Goal: Communication & Community: Answer question/provide support

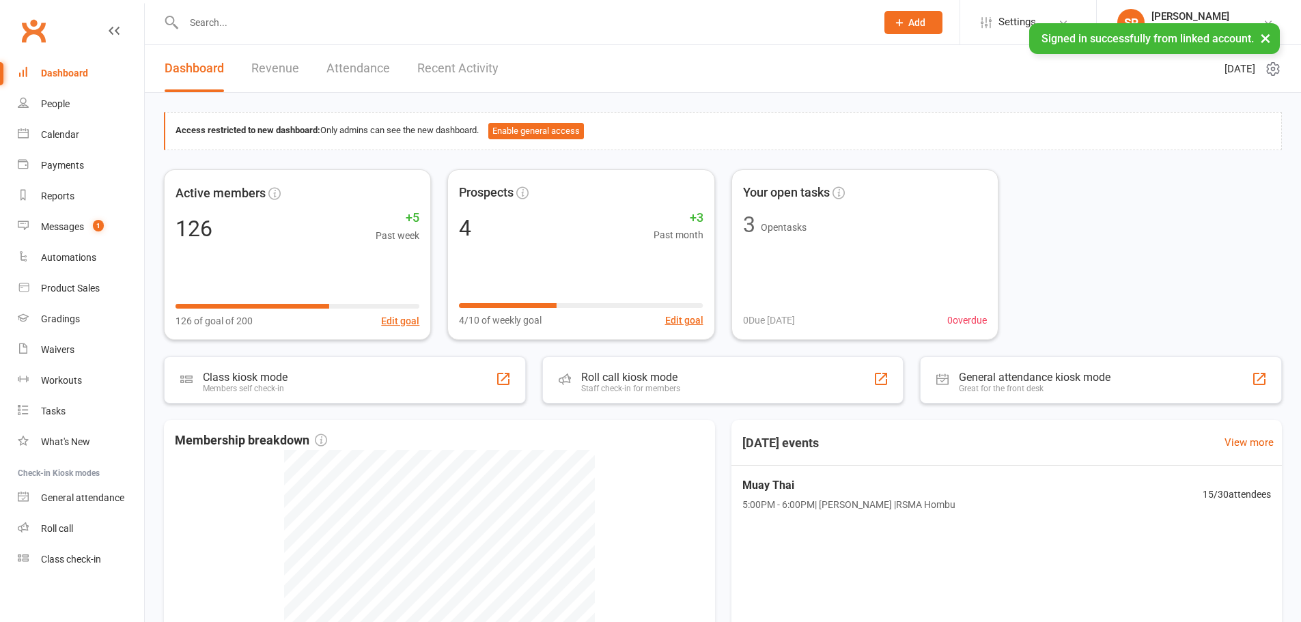
click at [74, 234] on link "Messages 1" at bounding box center [81, 227] width 126 height 31
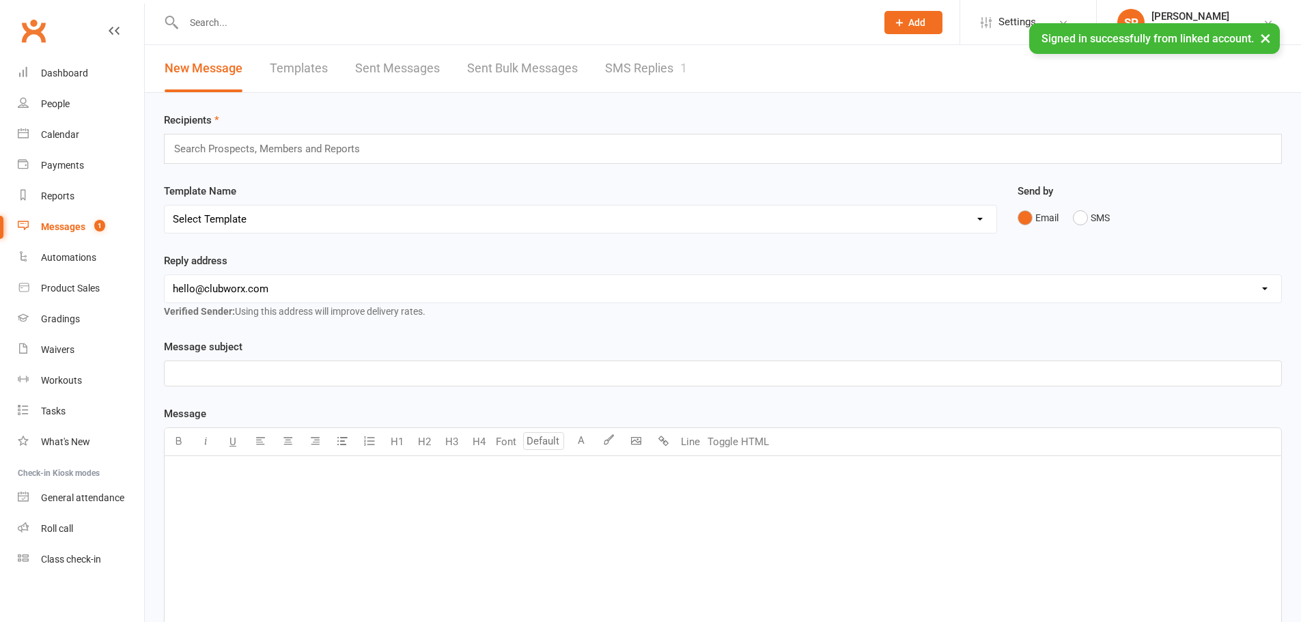
click at [658, 67] on link "SMS Replies 1" at bounding box center [646, 68] width 82 height 47
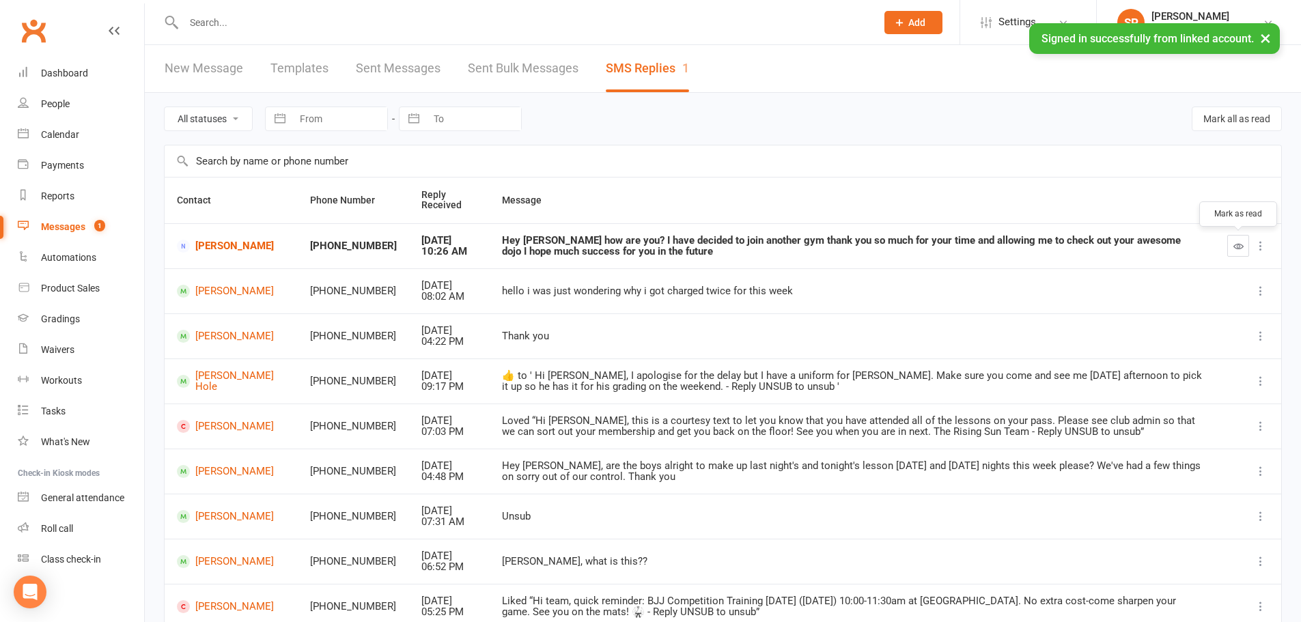
click at [1228, 248] on button "button" at bounding box center [1238, 246] width 22 height 22
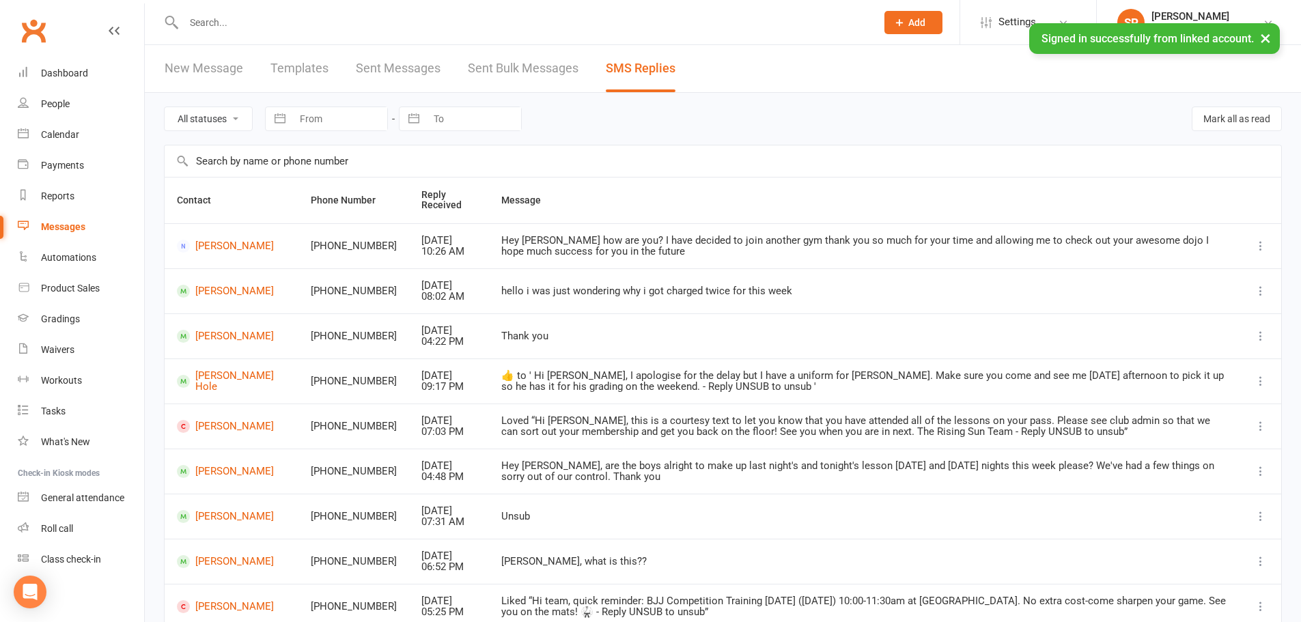
click at [1265, 36] on button "×" at bounding box center [1265, 37] width 25 height 29
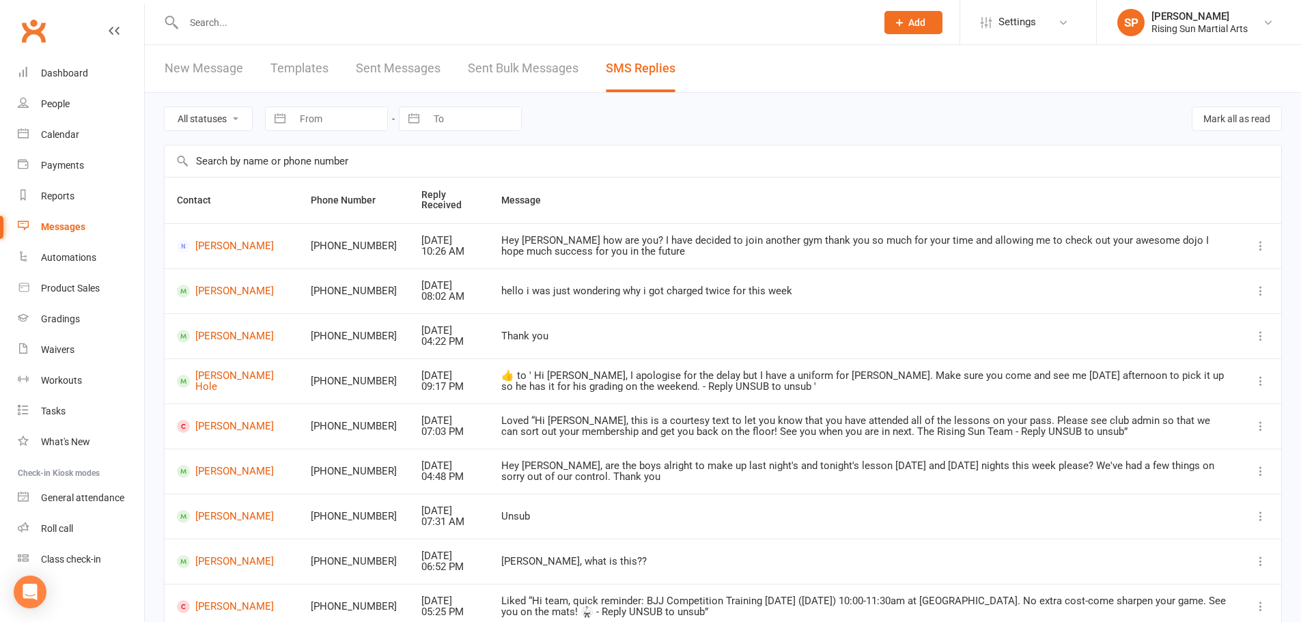
click at [273, 17] on input "text" at bounding box center [523, 22] width 687 height 19
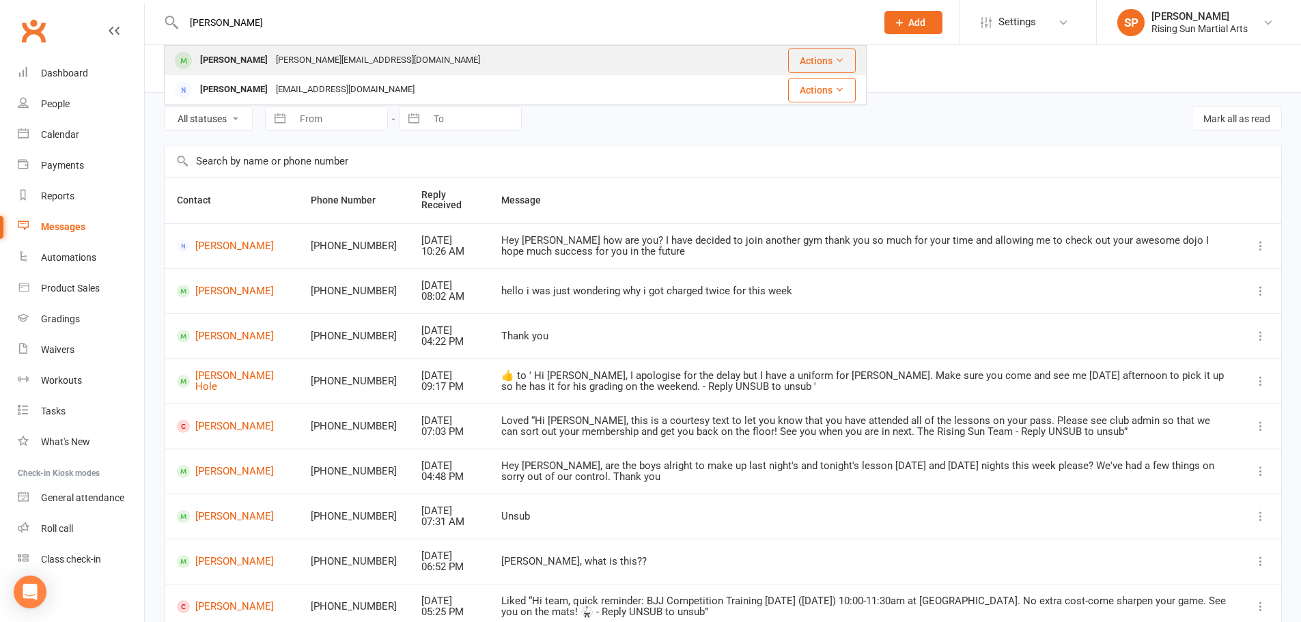
type input "[PERSON_NAME]"
click at [422, 64] on div "[PERSON_NAME] [PERSON_NAME][EMAIL_ADDRESS][DOMAIN_NAME]" at bounding box center [446, 60] width 563 height 28
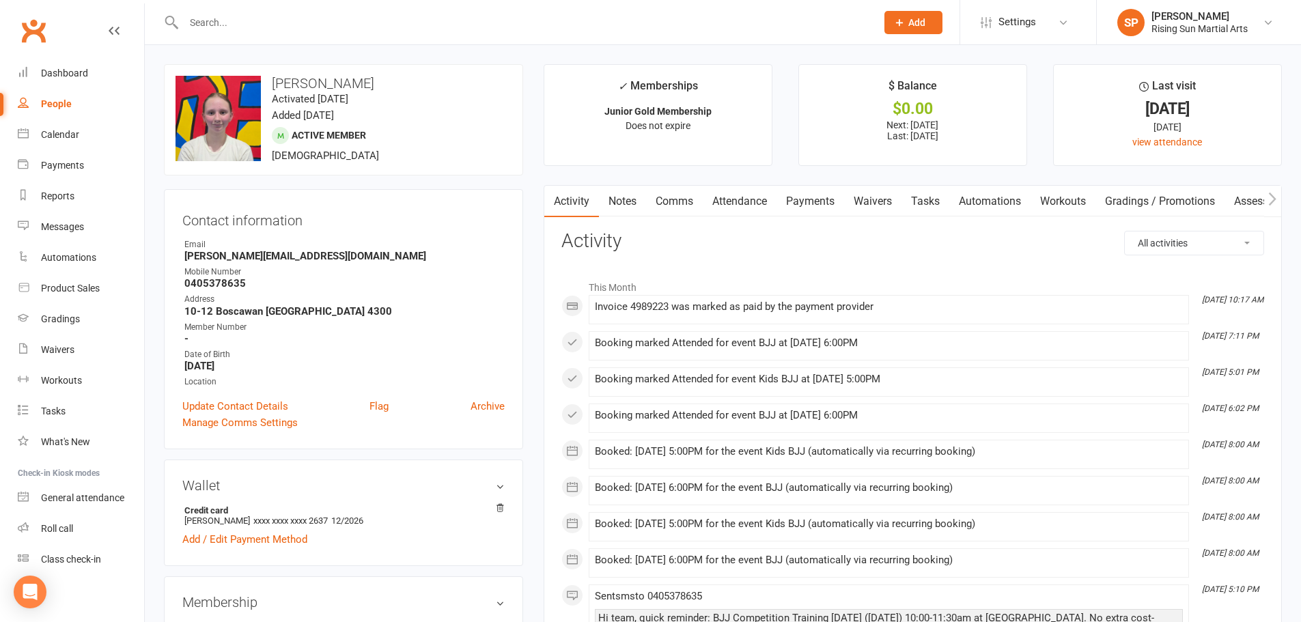
click at [807, 204] on link "Payments" at bounding box center [810, 201] width 68 height 31
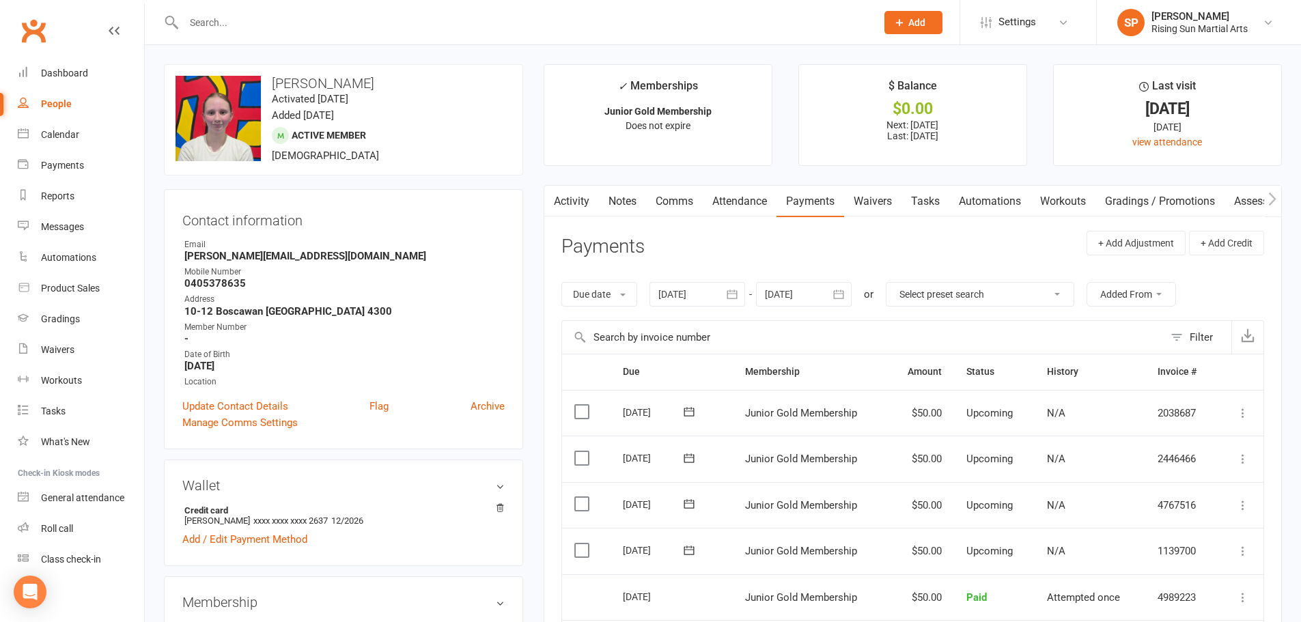
click at [839, 299] on icon "button" at bounding box center [839, 295] width 14 height 14
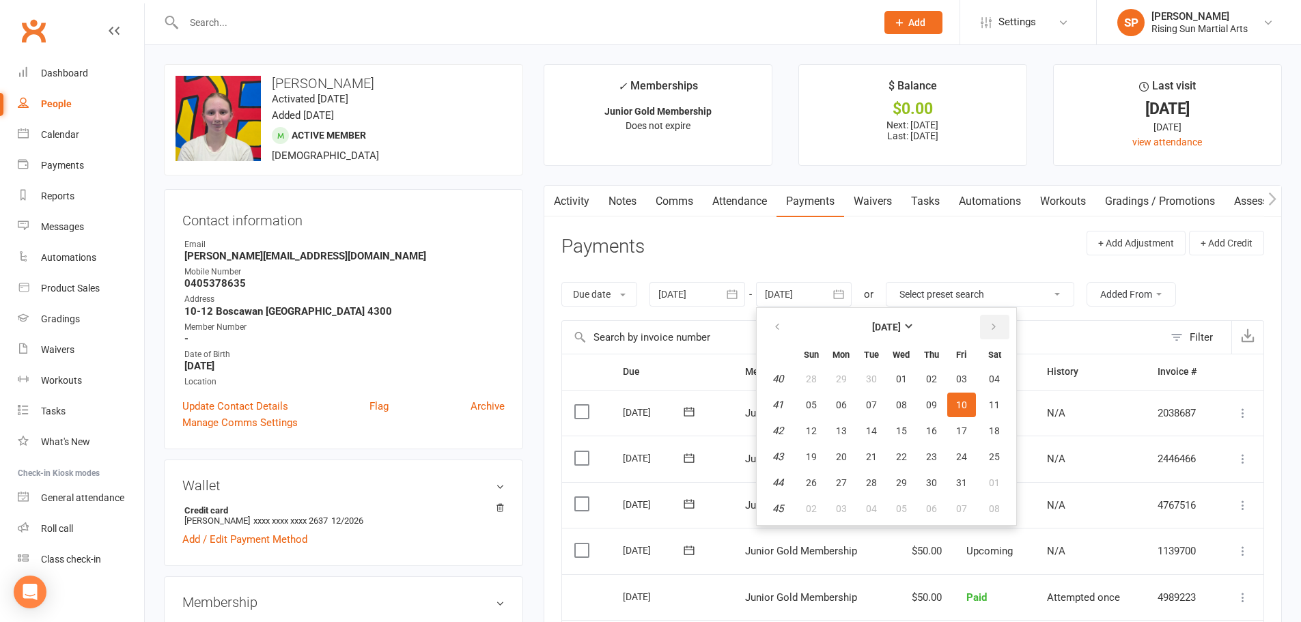
click at [1000, 322] on button "button" at bounding box center [994, 327] width 29 height 25
click at [1006, 379] on button "01" at bounding box center [994, 379] width 35 height 25
type input "[DATE]"
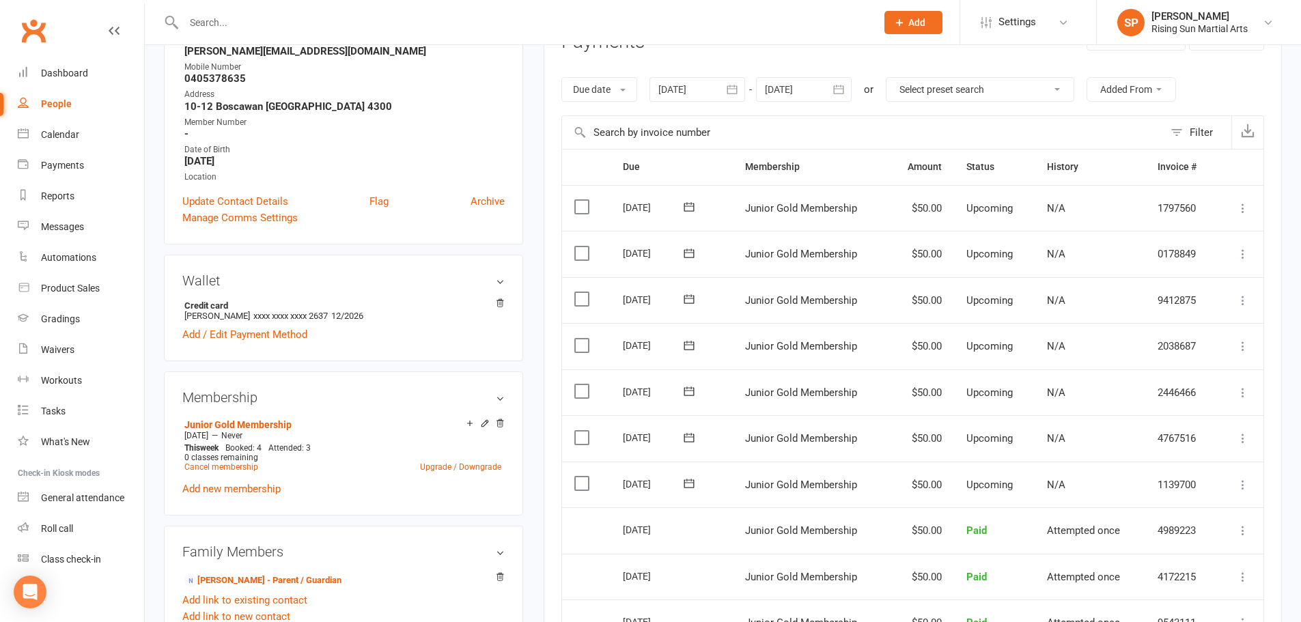
scroll to position [273, 0]
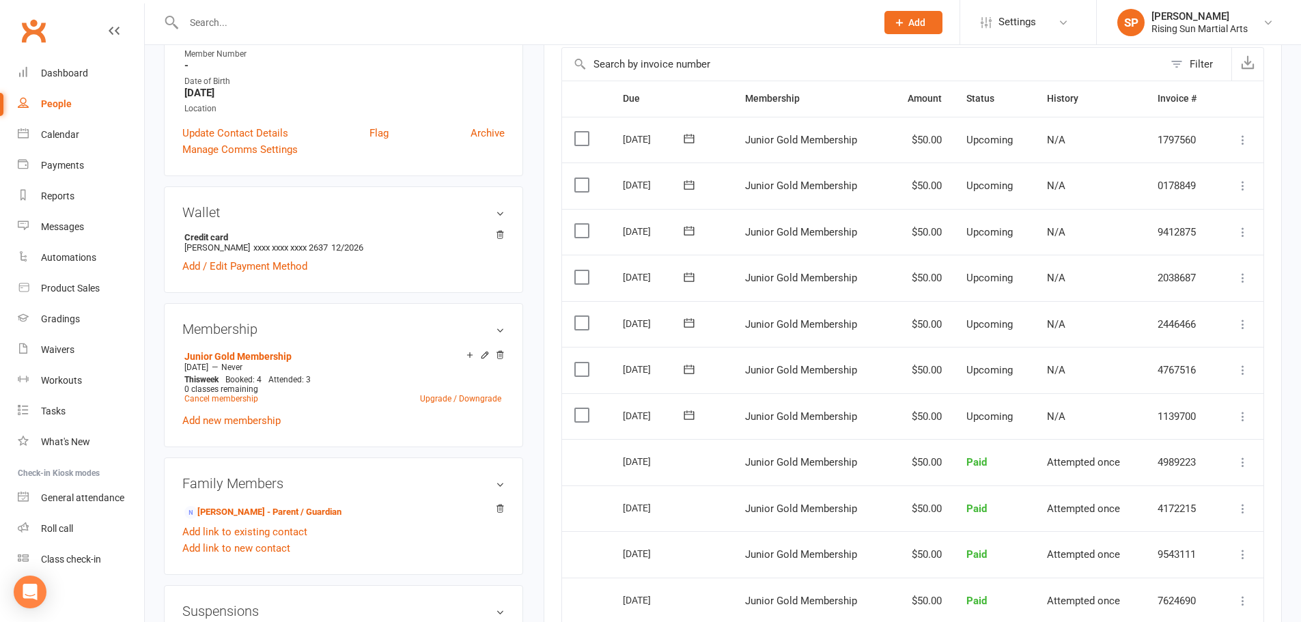
click at [583, 374] on label at bounding box center [583, 370] width 18 height 14
click at [583, 363] on input "checkbox" at bounding box center [578, 363] width 9 height 0
click at [578, 323] on label at bounding box center [583, 323] width 18 height 14
click at [578, 316] on input "checkbox" at bounding box center [578, 316] width 9 height 0
click at [1266, 581] on button "Change status" at bounding box center [1228, 590] width 108 height 29
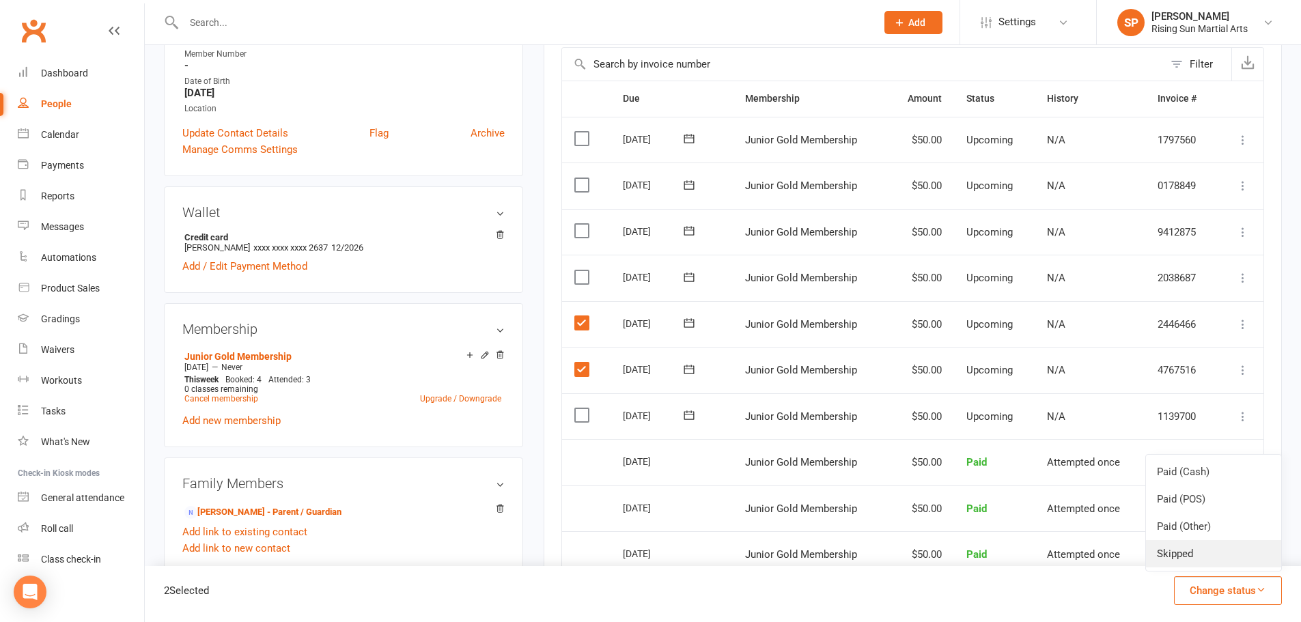
click at [1232, 549] on link "Skipped" at bounding box center [1213, 553] width 135 height 27
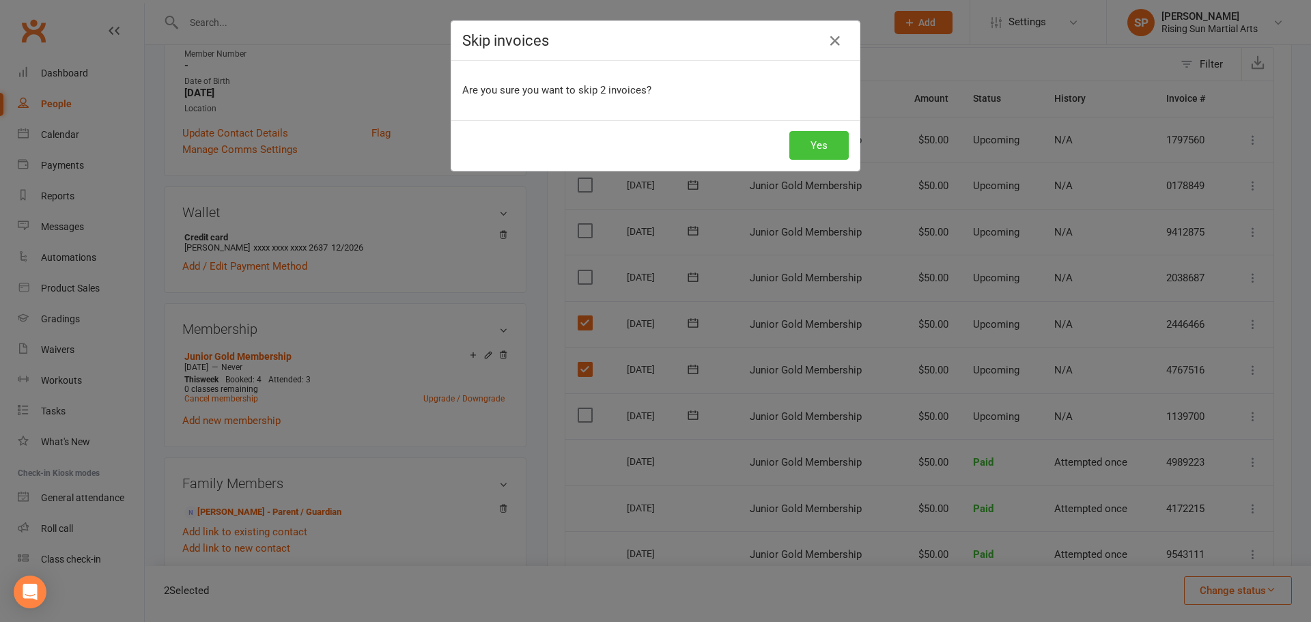
click at [816, 150] on button "Yes" at bounding box center [818, 145] width 59 height 29
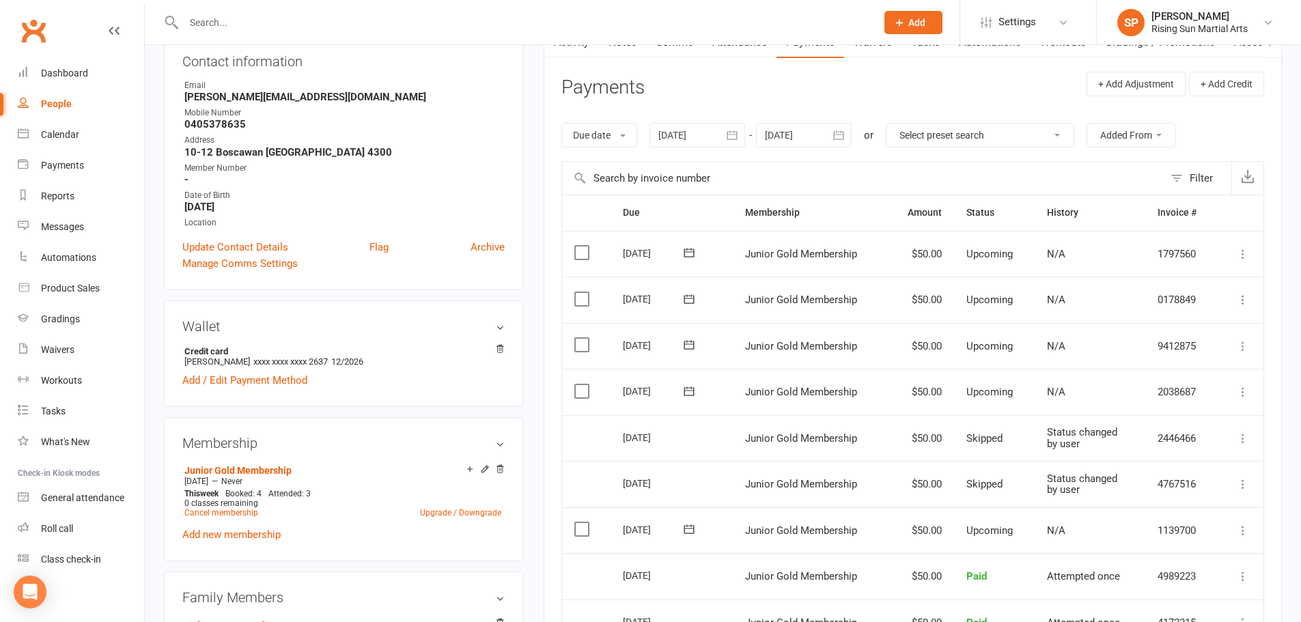
scroll to position [0, 0]
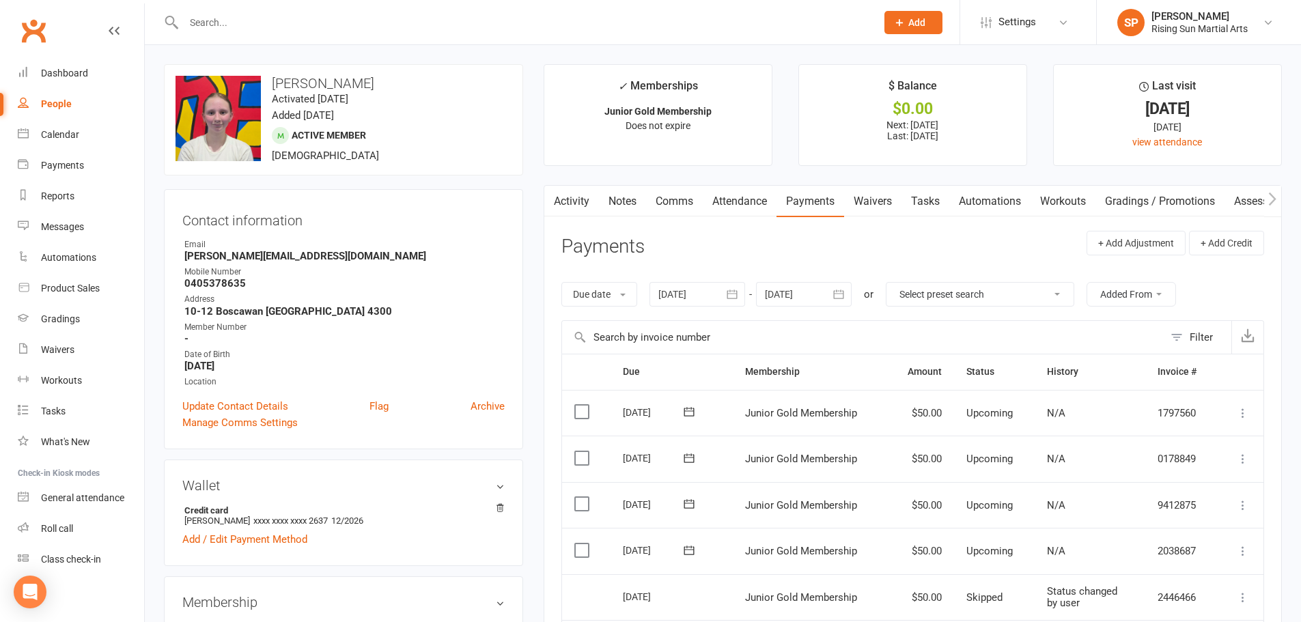
click at [43, 109] on div "People" at bounding box center [56, 103] width 31 height 11
select select "100"
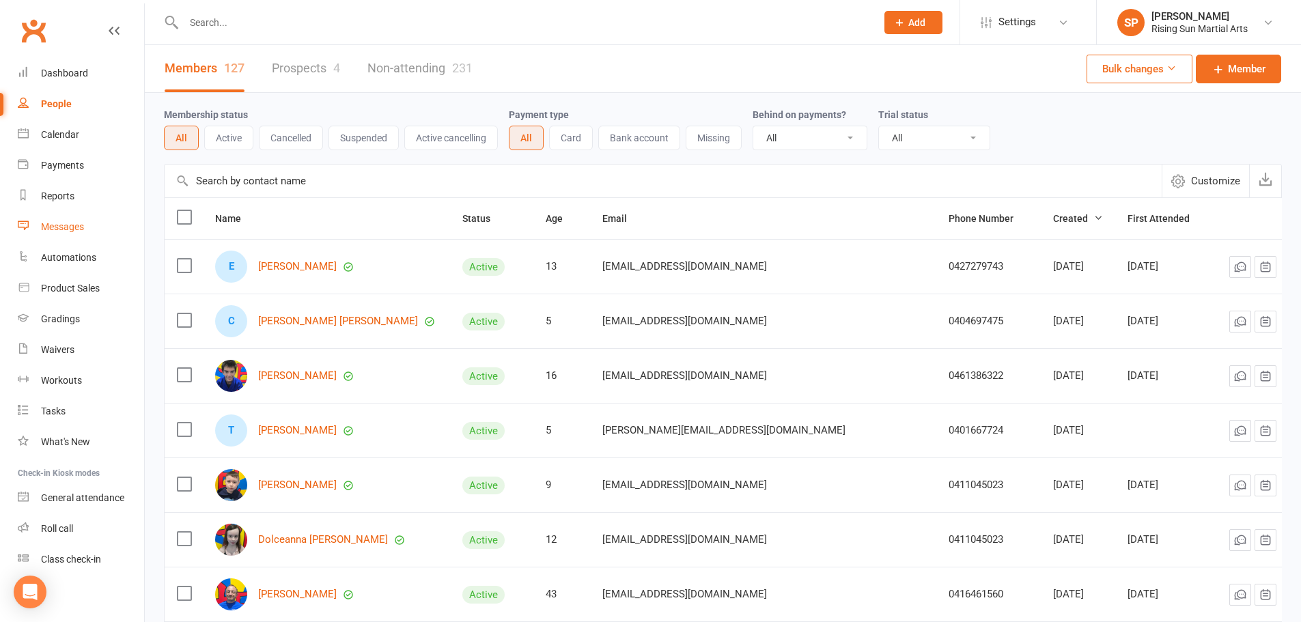
click at [55, 226] on div "Messages" at bounding box center [62, 226] width 43 height 11
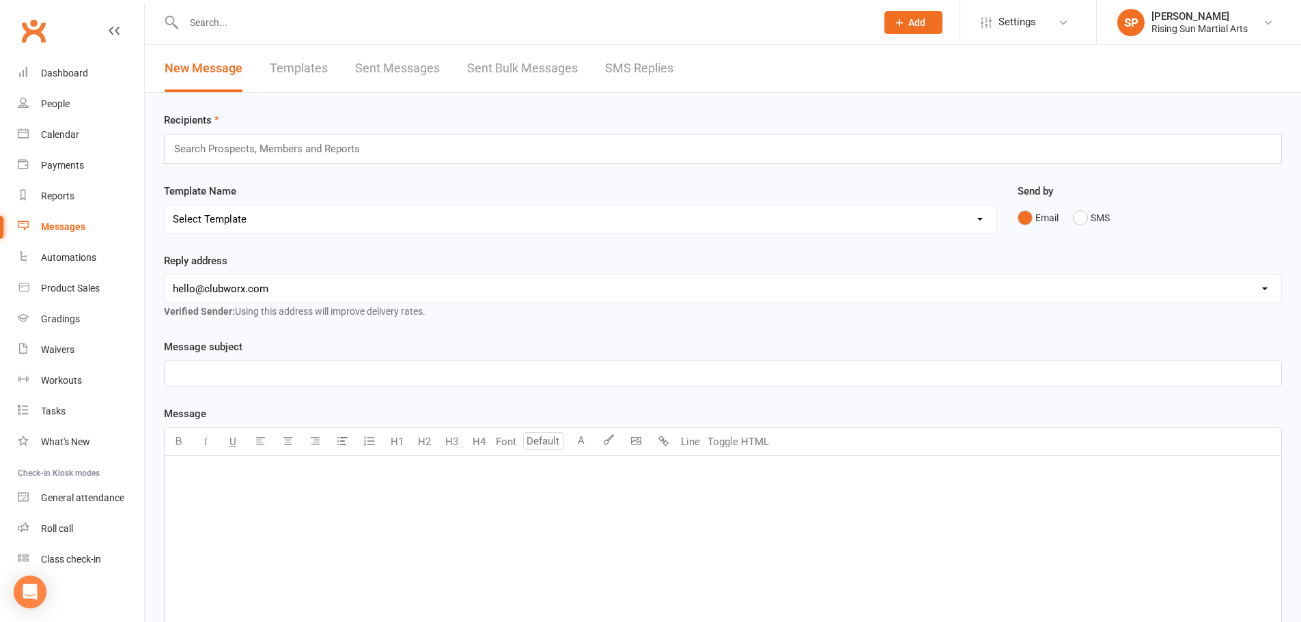
click at [646, 72] on link "SMS Replies" at bounding box center [639, 68] width 68 height 47
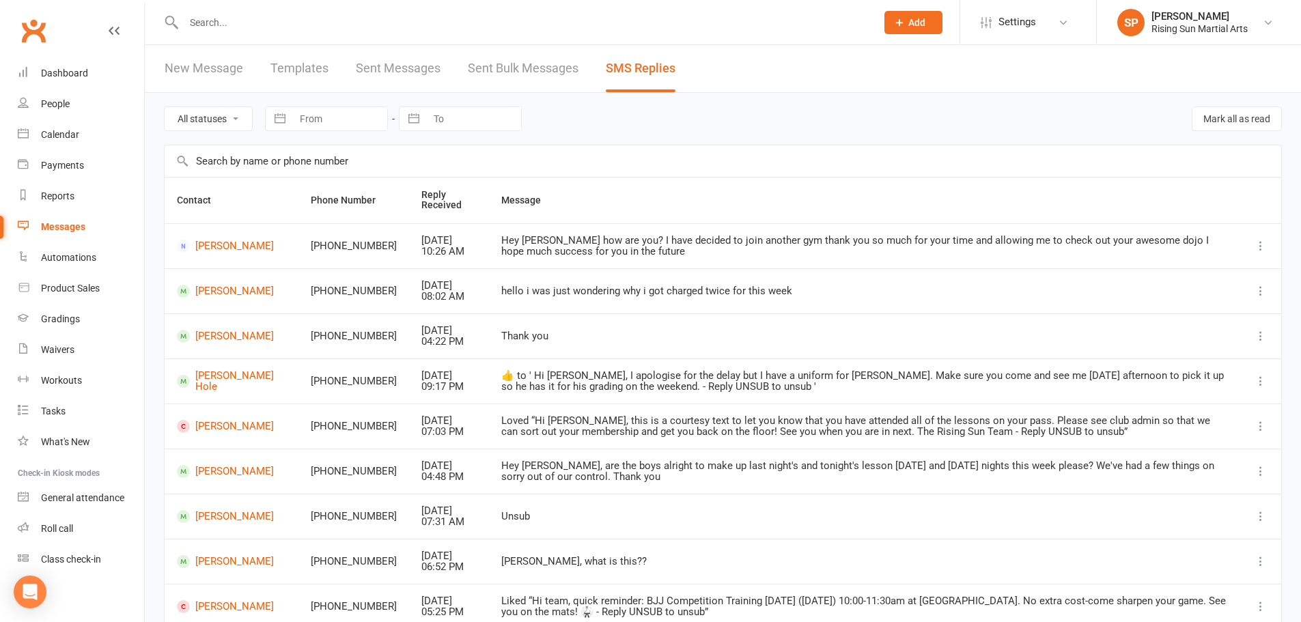
click at [238, 238] on td "[PERSON_NAME]" at bounding box center [232, 245] width 134 height 45
click at [236, 246] on link "[PERSON_NAME]" at bounding box center [231, 246] width 109 height 13
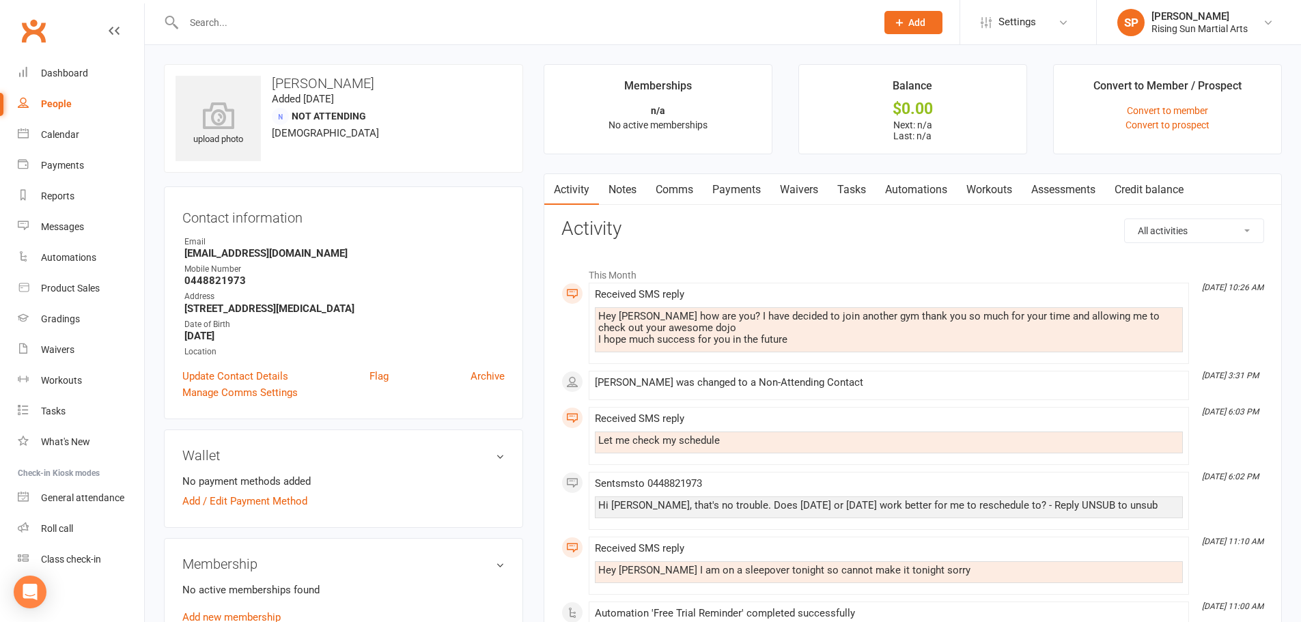
drag, startPoint x: 692, startPoint y: 193, endPoint x: 675, endPoint y: 193, distance: 17.1
click at [691, 193] on link "Comms" at bounding box center [674, 189] width 57 height 31
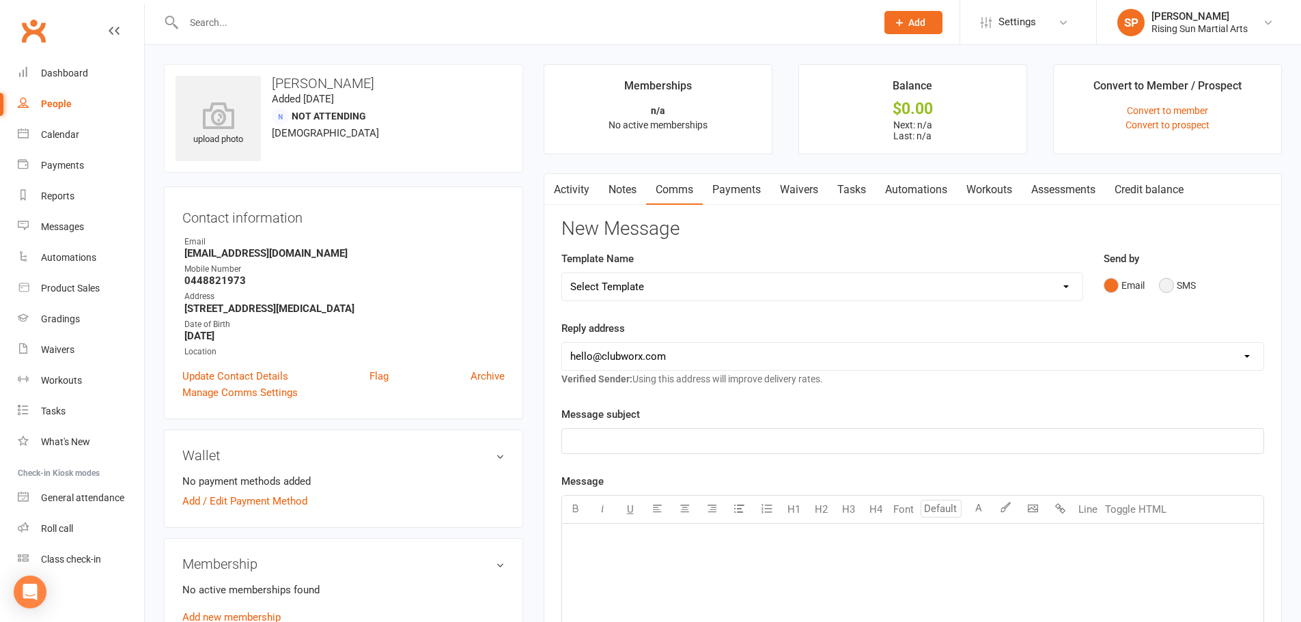
click at [1164, 288] on button "SMS" at bounding box center [1177, 285] width 37 height 26
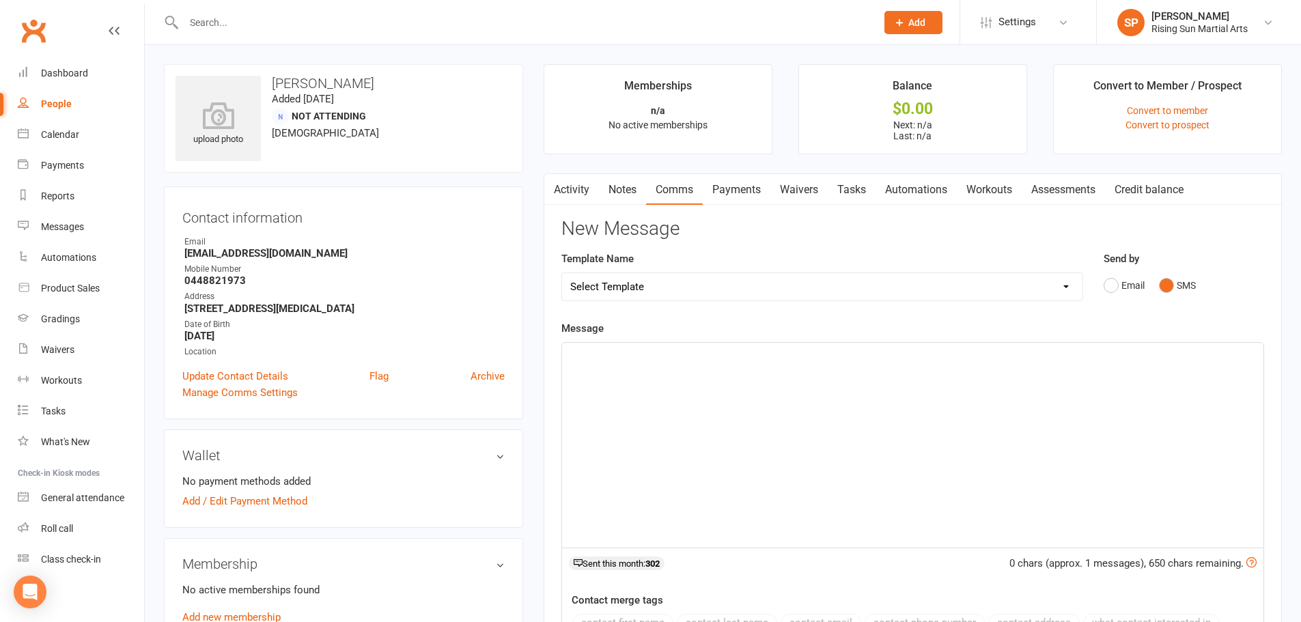
click at [775, 430] on div "﻿" at bounding box center [912, 445] width 701 height 205
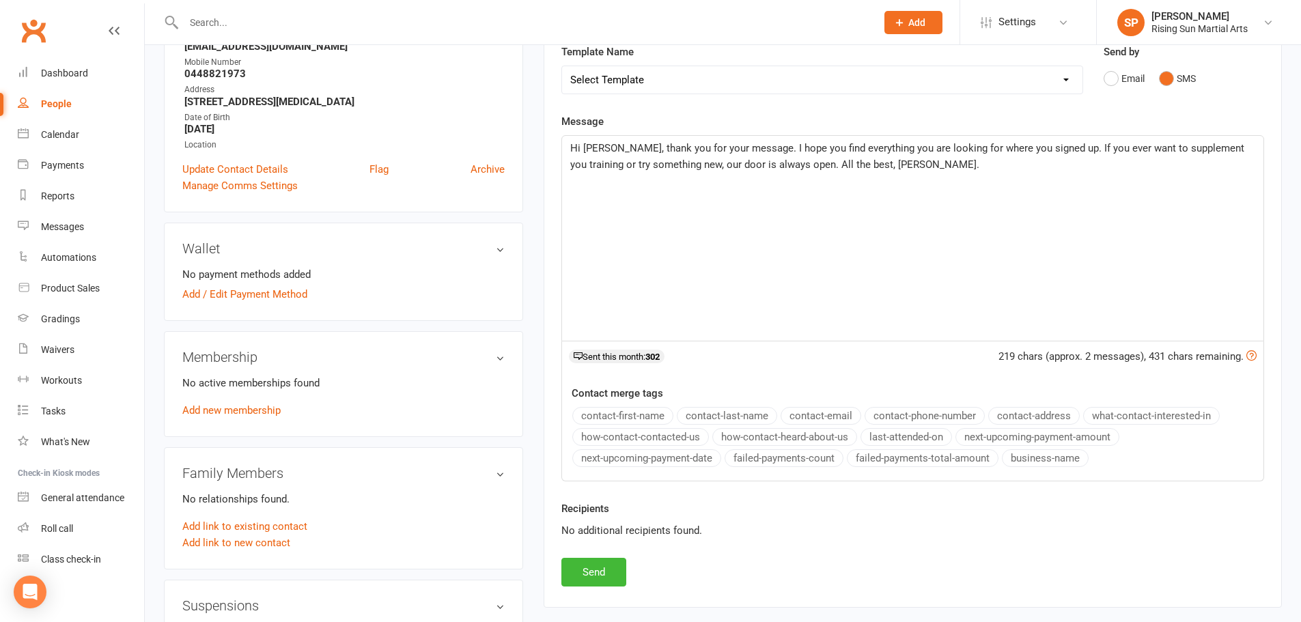
scroll to position [341, 0]
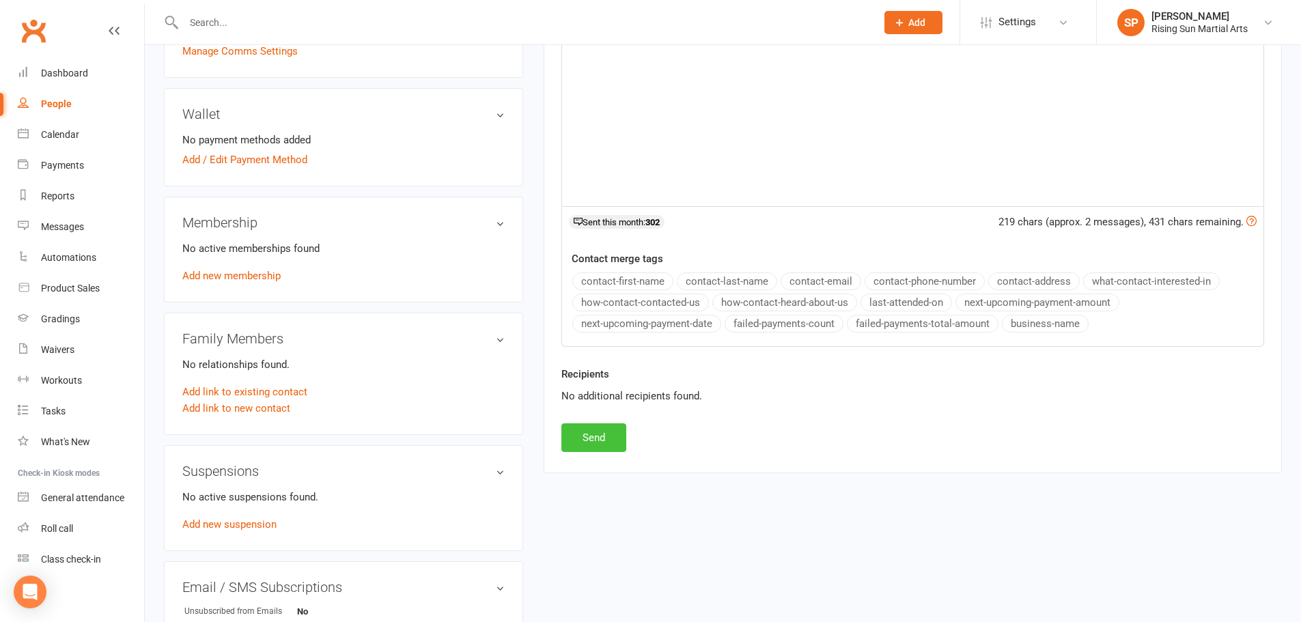
click at [586, 437] on button "Send" at bounding box center [593, 437] width 65 height 29
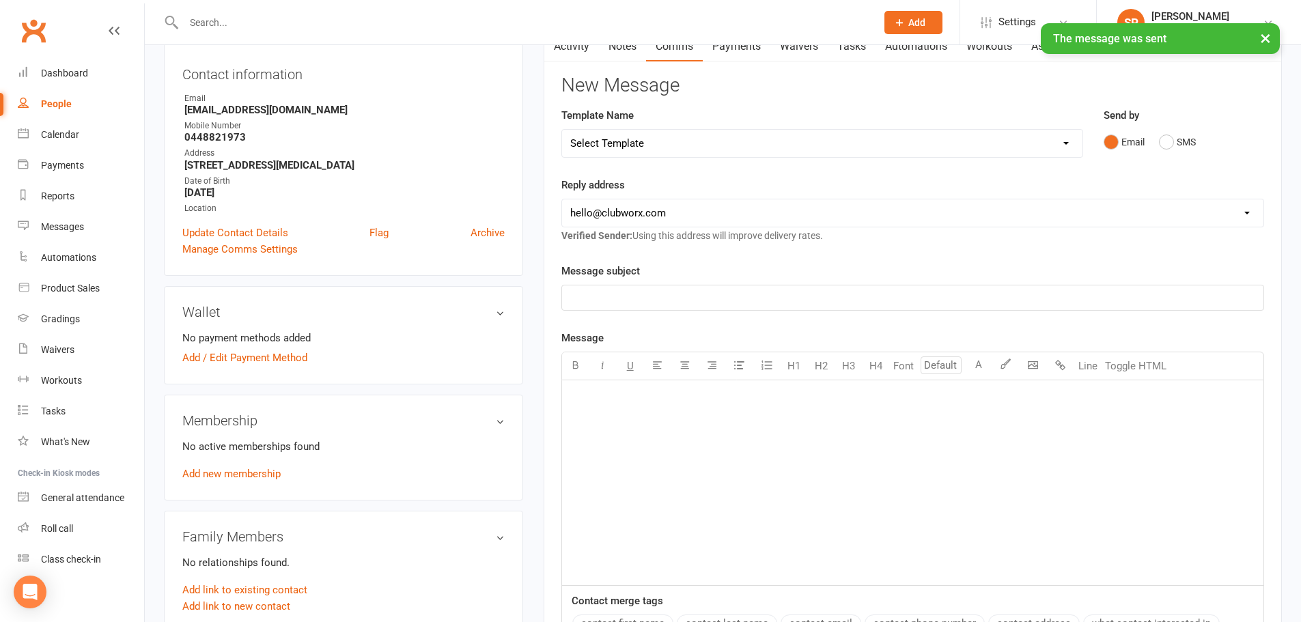
scroll to position [0, 0]
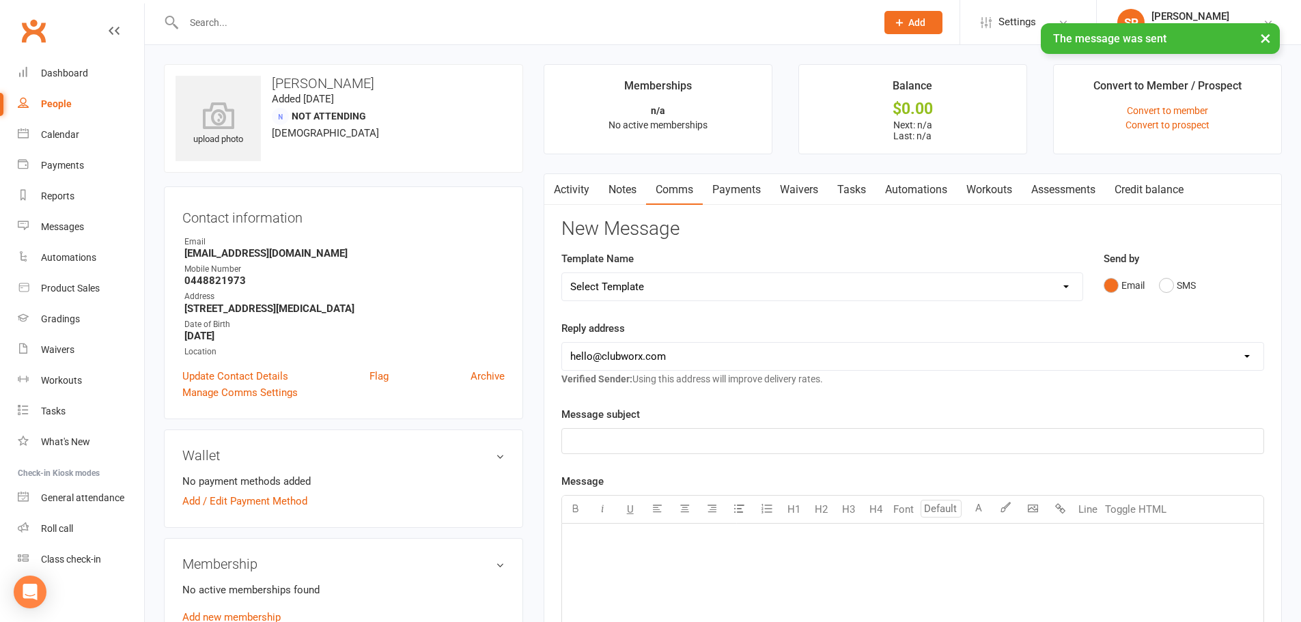
click at [59, 103] on div "People" at bounding box center [56, 103] width 31 height 11
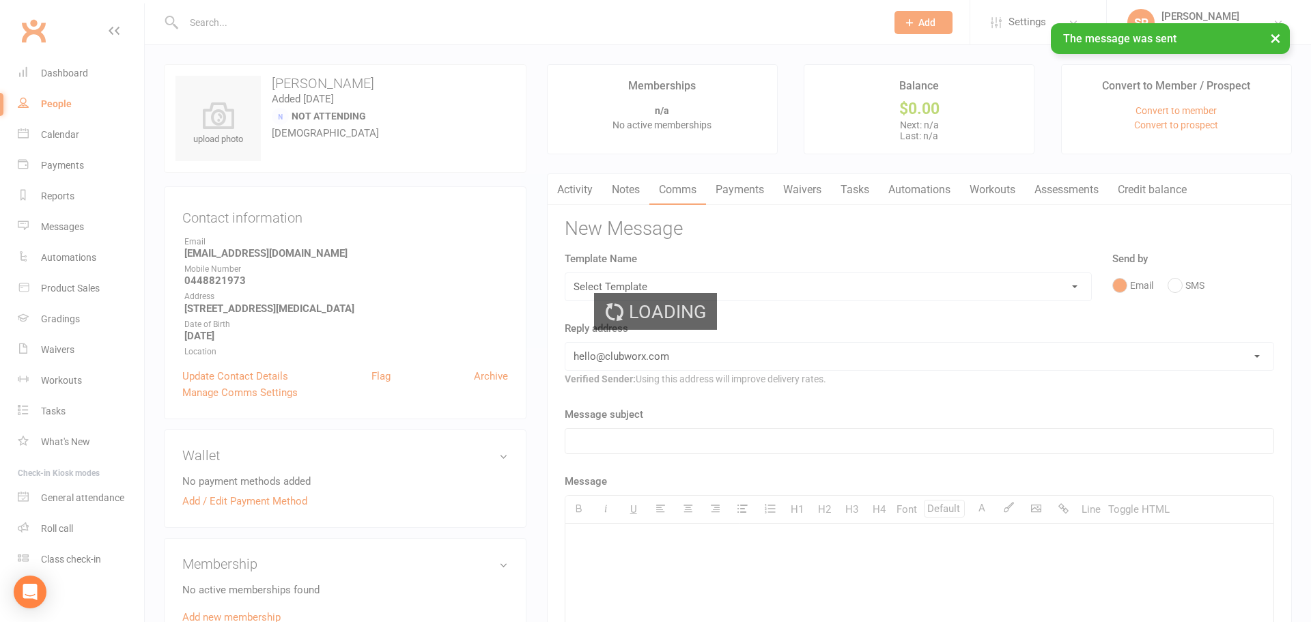
select select "100"
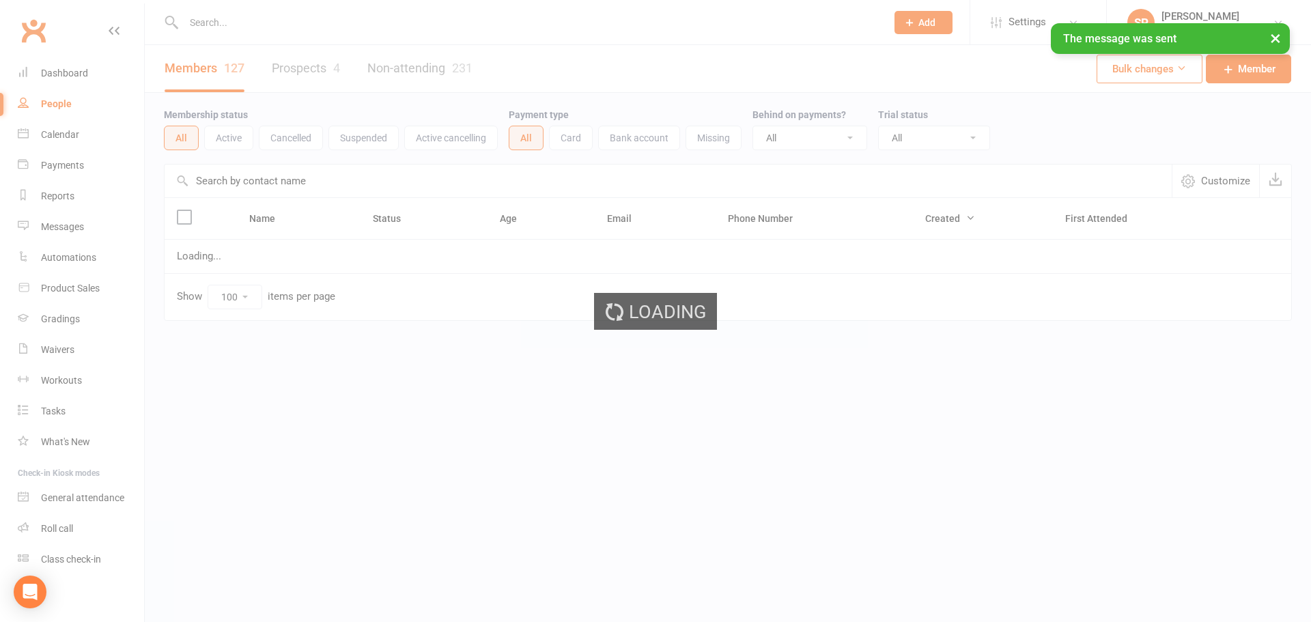
click at [48, 61] on div "Loading" at bounding box center [655, 311] width 1311 height 622
click at [48, 68] on div "Loading" at bounding box center [655, 311] width 1311 height 622
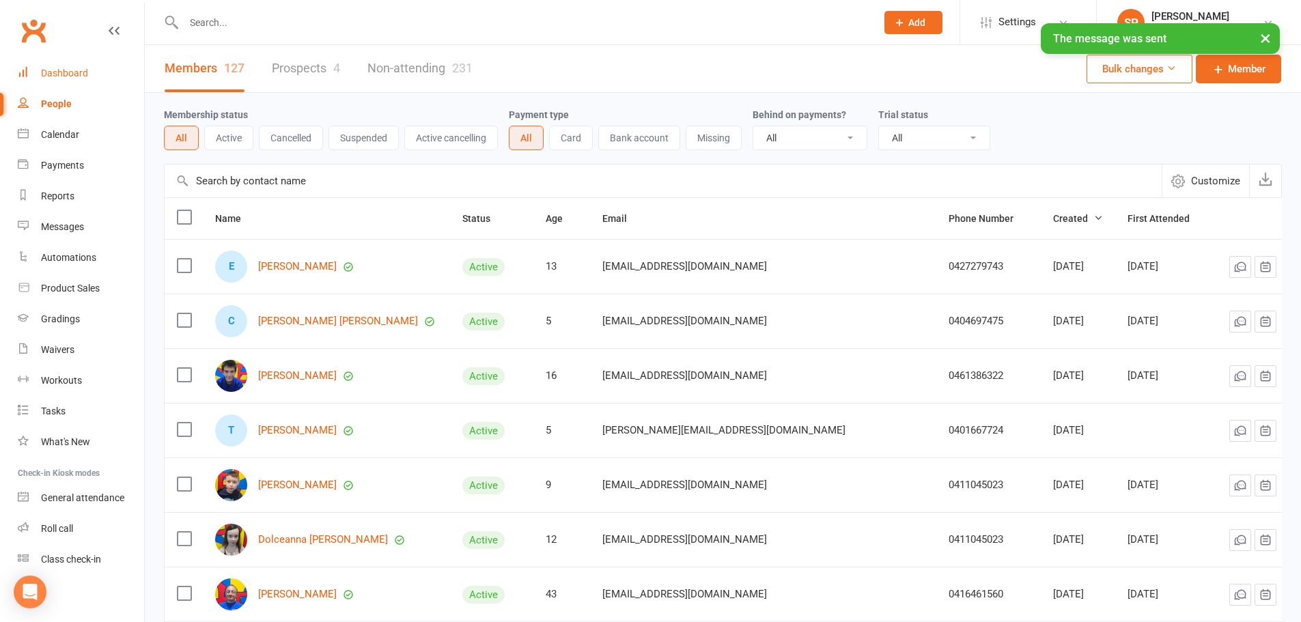
click at [48, 68] on div "Dashboard" at bounding box center [64, 73] width 47 height 11
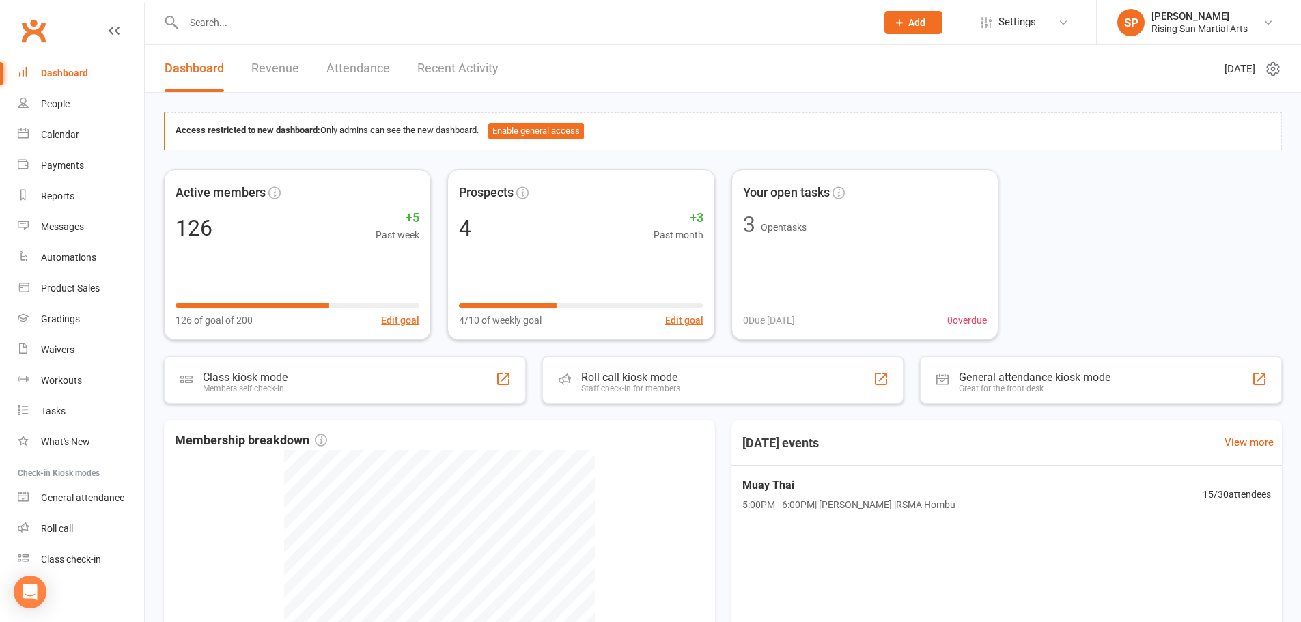
click at [285, 68] on link "Revenue" at bounding box center [275, 68] width 48 height 47
